Goal: Register for event/course

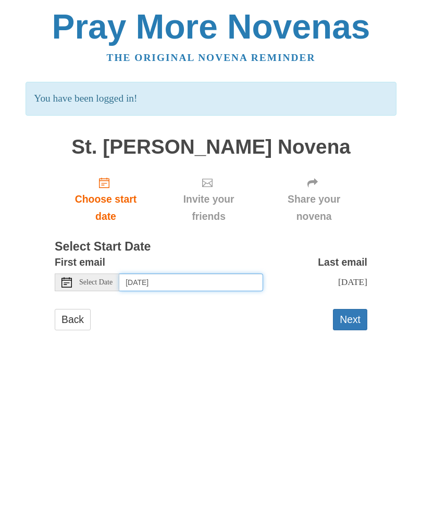
click at [222, 284] on input "[DATE]" at bounding box center [191, 283] width 144 height 18
click at [218, 283] on input "[DATE]" at bounding box center [191, 283] width 144 height 18
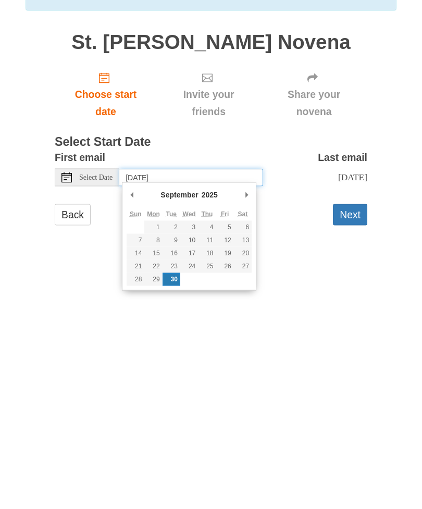
type input "[DATE]"
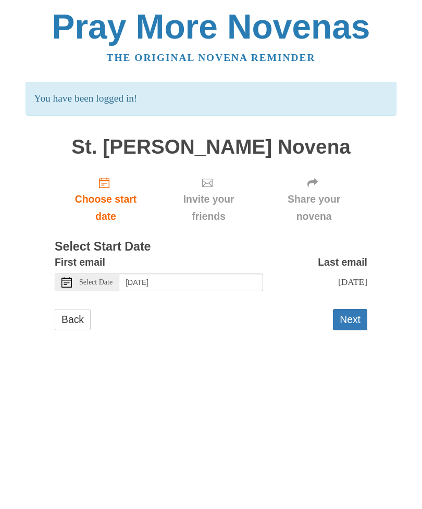
click at [356, 315] on button "Next" at bounding box center [350, 319] width 34 height 21
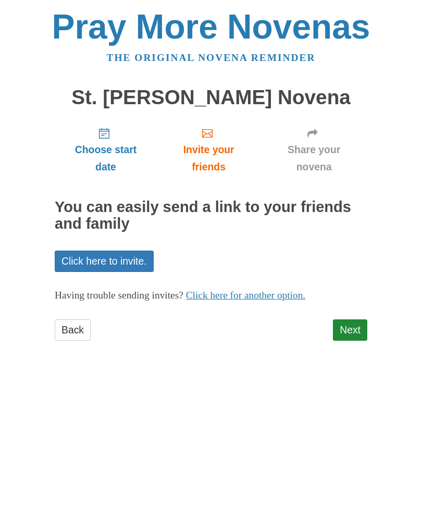
click at [351, 328] on link "Next" at bounding box center [350, 330] width 34 height 21
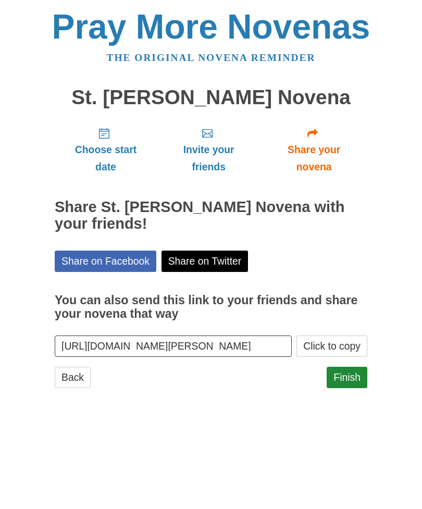
click at [351, 383] on link "Finish" at bounding box center [347, 377] width 41 height 21
